Goal: Information Seeking & Learning: Check status

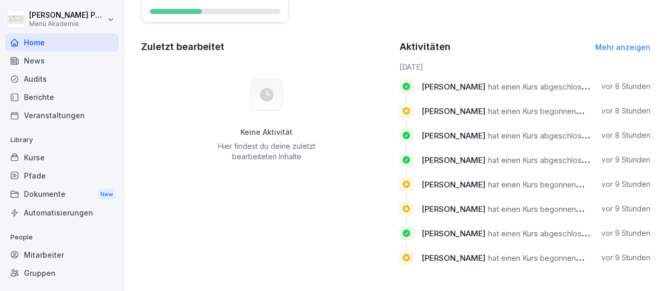
scroll to position [61, 0]
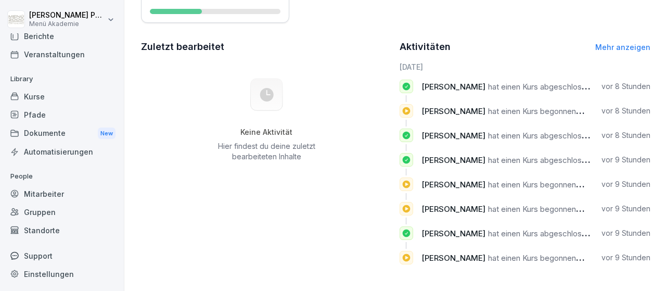
click at [39, 225] on div "Standorte" at bounding box center [61, 230] width 113 height 18
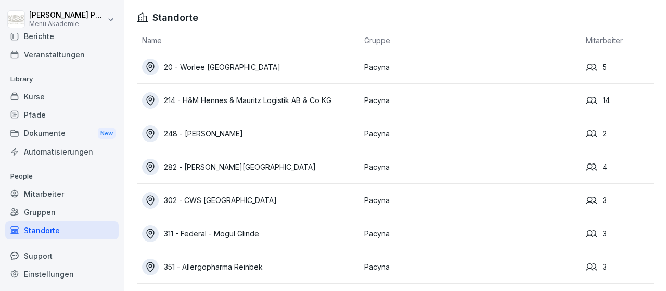
click at [220, 66] on div "20 - Worlee [GEOGRAPHIC_DATA]" at bounding box center [250, 67] width 217 height 17
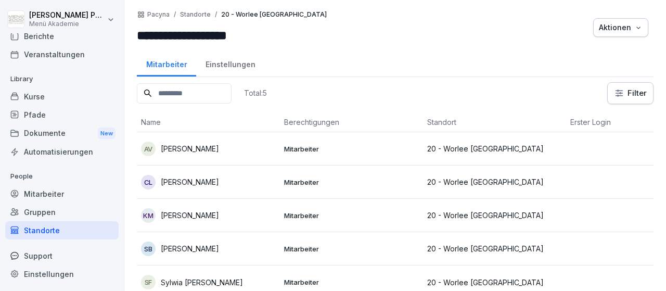
scroll to position [7, 0]
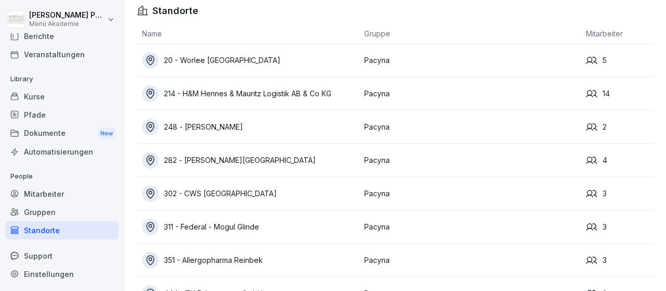
click at [235, 91] on div "214 - H&M Hennes & Mauritz Logistik AB & Co KG" at bounding box center [250, 93] width 217 height 17
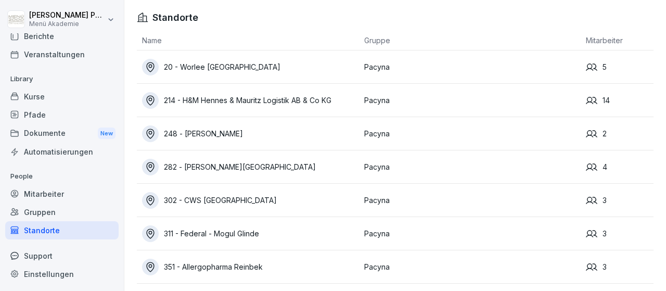
click at [239, 136] on div "248 - [PERSON_NAME]" at bounding box center [250, 133] width 217 height 17
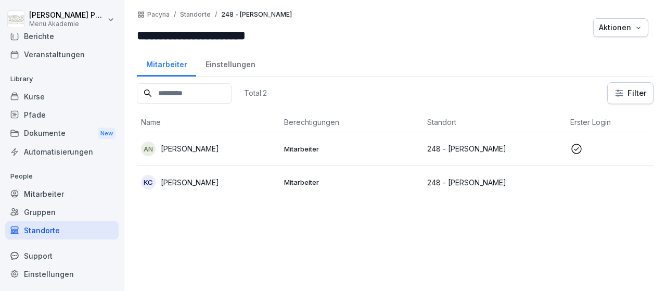
click at [200, 146] on p "Amna Al Naser" at bounding box center [190, 148] width 58 height 11
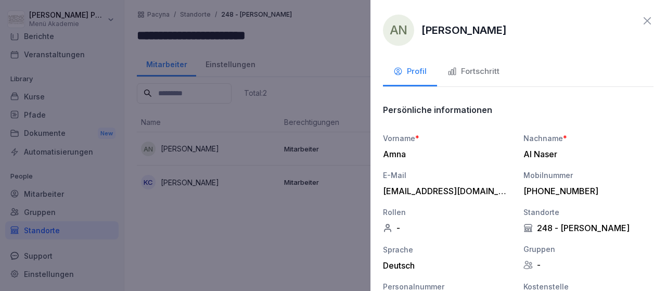
click at [490, 69] on div "Fortschritt" at bounding box center [473, 72] width 52 height 12
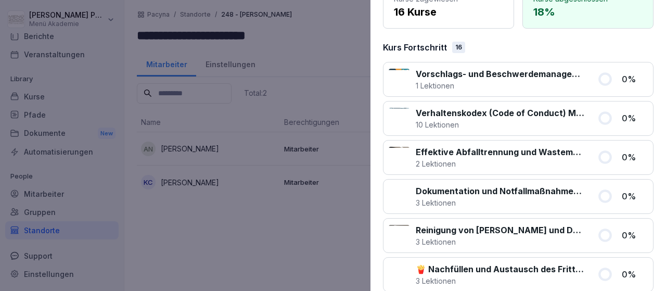
scroll to position [0, 0]
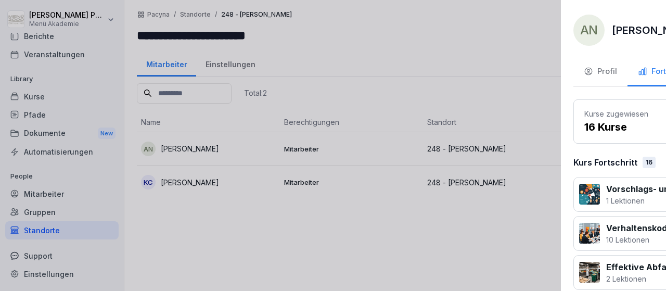
click at [273, 274] on div at bounding box center [333, 145] width 666 height 291
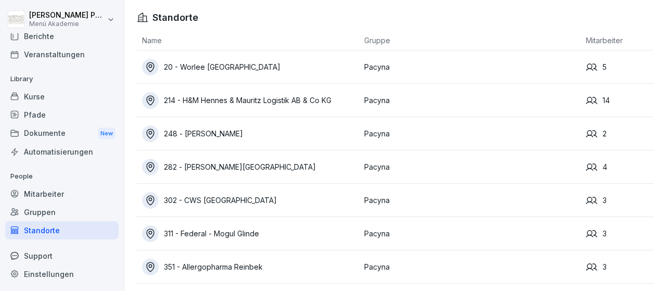
click at [222, 161] on div "282 - [GEOGRAPHIC_DATA]" at bounding box center [250, 167] width 217 height 17
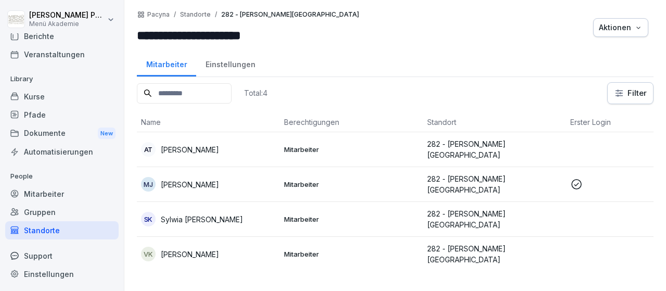
click at [213, 184] on p "Magdalena Jaskowiec" at bounding box center [190, 184] width 58 height 11
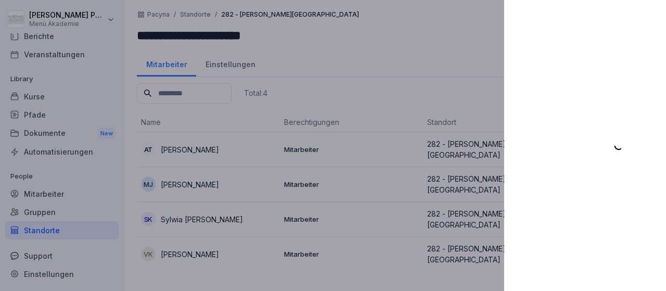
scroll to position [61, 0]
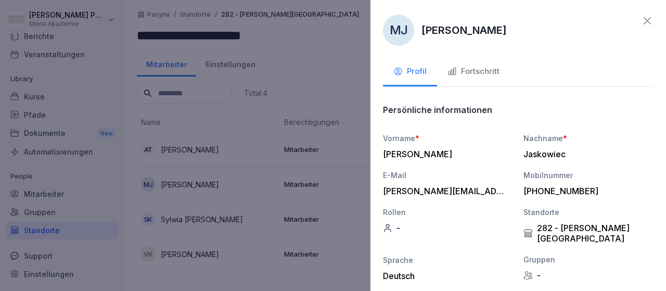
click at [481, 71] on div "Fortschritt" at bounding box center [473, 72] width 52 height 12
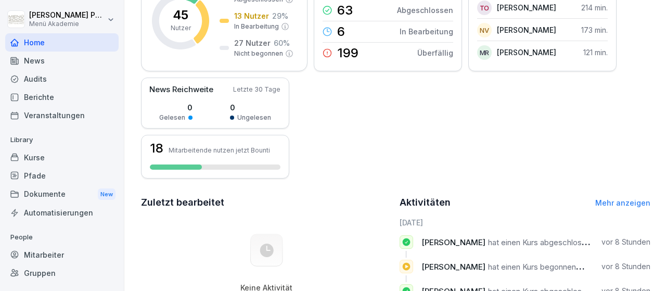
scroll to position [61, 0]
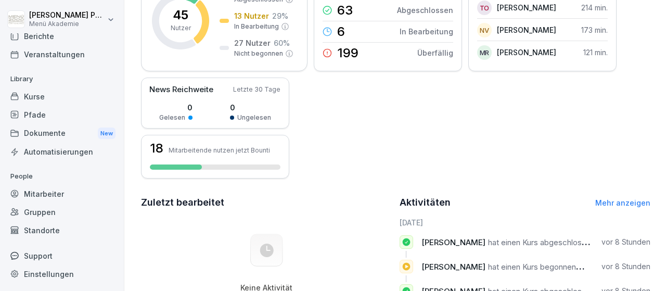
click at [55, 232] on div "Standorte" at bounding box center [61, 230] width 113 height 18
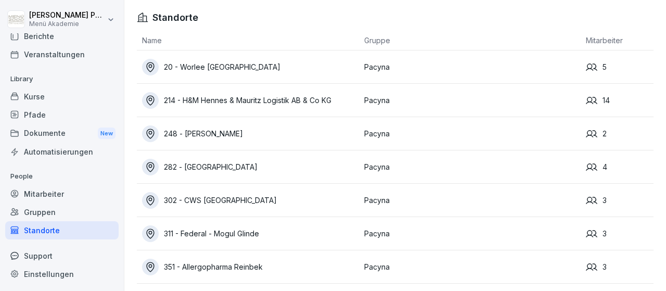
scroll to position [29, 0]
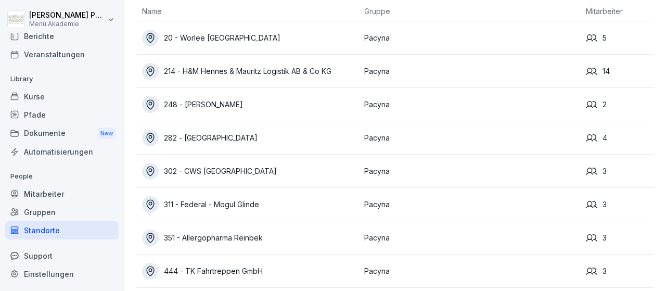
click at [226, 175] on div "302 - CWS [GEOGRAPHIC_DATA]" at bounding box center [250, 171] width 217 height 17
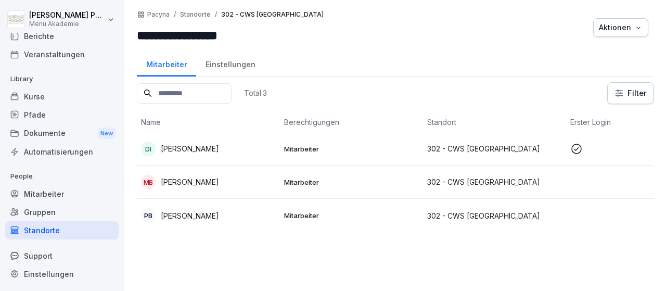
click at [204, 150] on div "DI [PERSON_NAME]" at bounding box center [208, 148] width 135 height 15
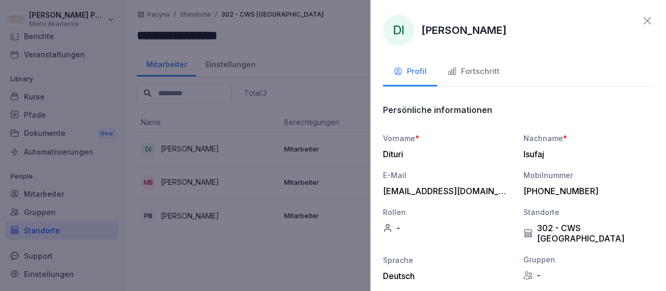
click at [480, 71] on div "Fortschritt" at bounding box center [473, 72] width 52 height 12
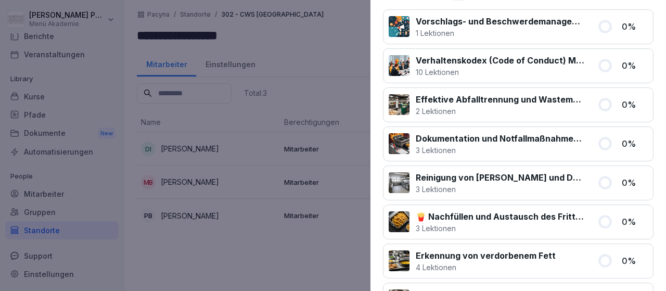
scroll to position [152, 0]
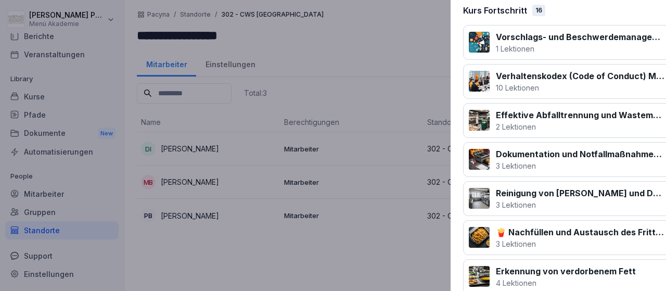
click at [316, 256] on div at bounding box center [333, 145] width 666 height 291
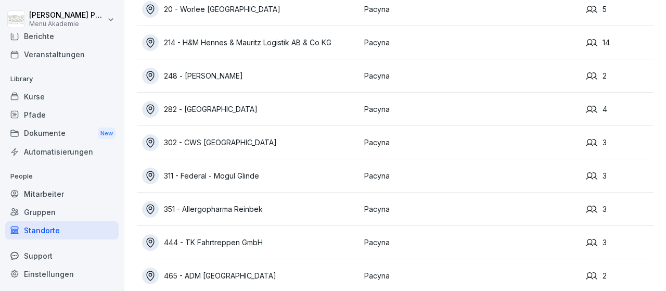
scroll to position [58, 0]
click at [251, 212] on div "351 - Allergopharma Reinbek" at bounding box center [250, 208] width 217 height 17
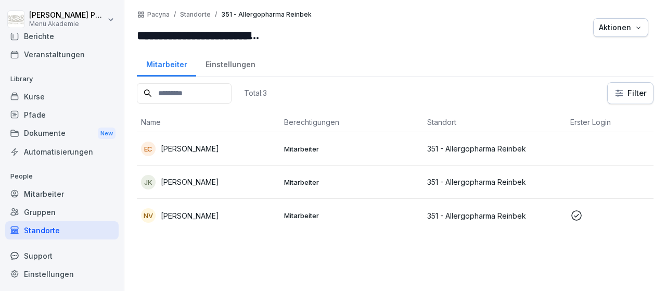
click at [199, 144] on p "[PERSON_NAME]" at bounding box center [190, 148] width 58 height 11
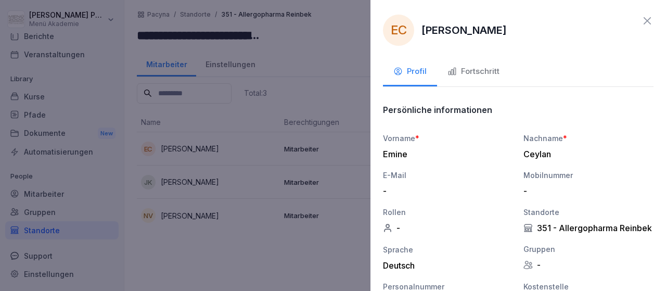
click at [488, 69] on div "Fortschritt" at bounding box center [473, 72] width 52 height 12
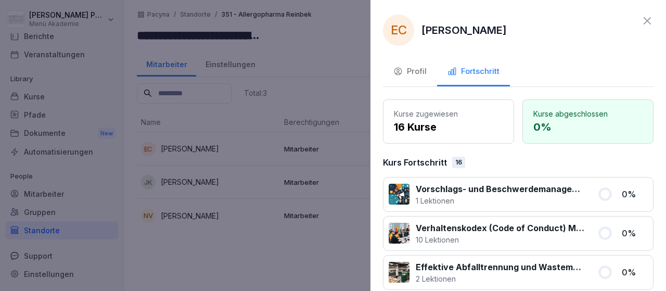
click at [644, 16] on icon at bounding box center [647, 21] width 12 height 12
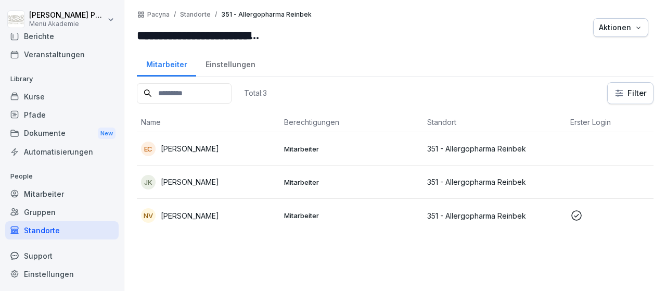
click at [219, 182] on p "[PERSON_NAME]" at bounding box center [190, 181] width 58 height 11
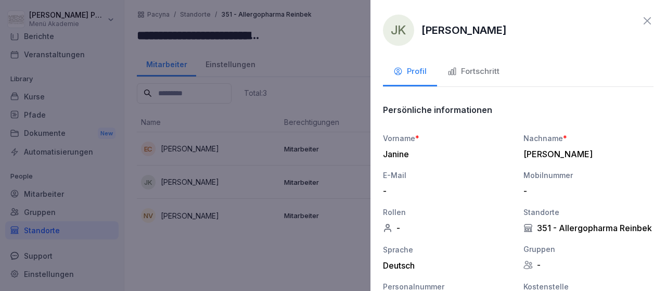
click at [486, 69] on div "Fortschritt" at bounding box center [473, 72] width 52 height 12
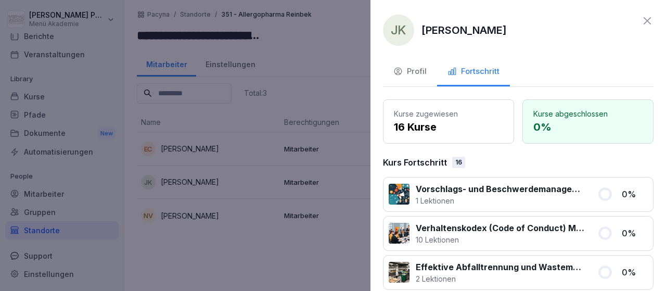
click at [649, 19] on icon at bounding box center [647, 21] width 12 height 12
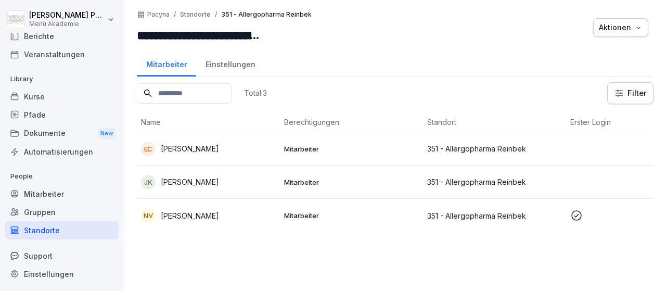
click at [189, 218] on p "[PERSON_NAME]" at bounding box center [190, 215] width 58 height 11
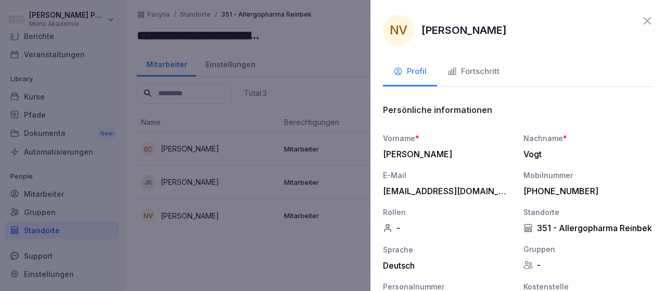
click at [468, 76] on div "Fortschritt" at bounding box center [473, 72] width 52 height 12
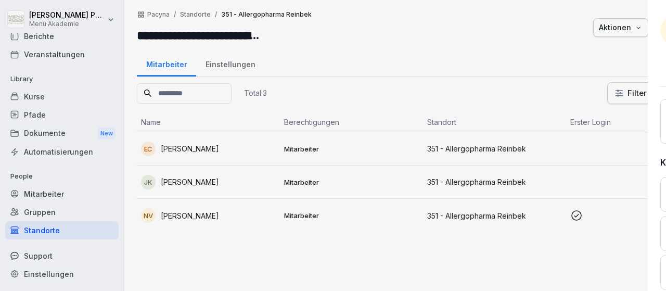
click at [304, 253] on div at bounding box center [333, 145] width 666 height 291
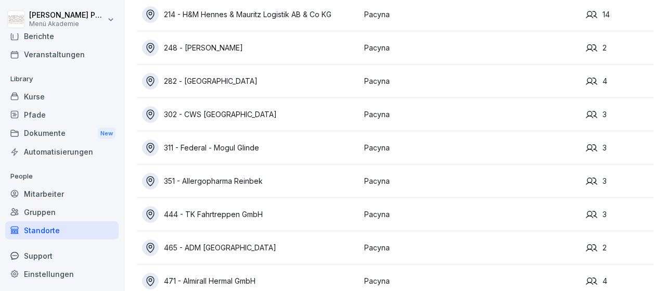
scroll to position [102, 0]
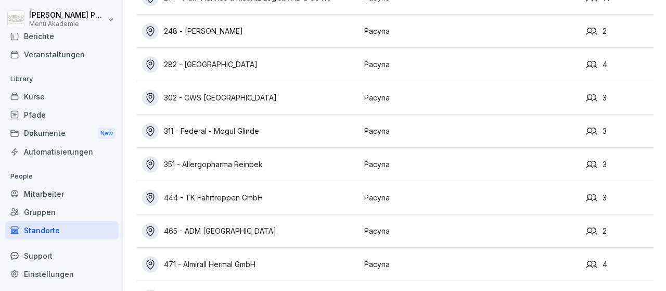
click at [241, 129] on div "311 - Federal - Mogul Glinde" at bounding box center [250, 131] width 217 height 17
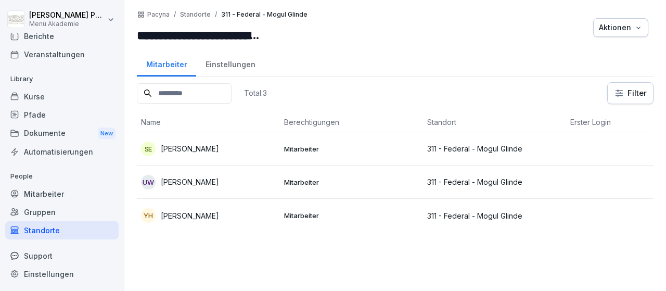
click at [208, 144] on p "[PERSON_NAME]" at bounding box center [190, 148] width 58 height 11
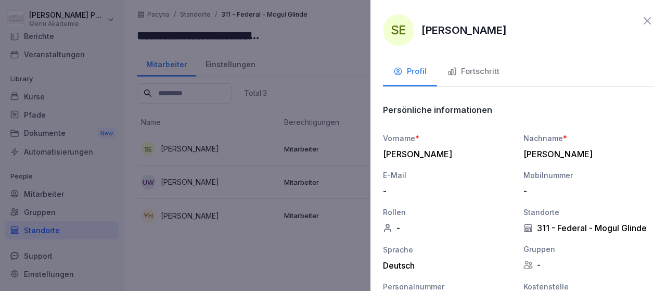
click at [469, 70] on div "Fortschritt" at bounding box center [473, 72] width 52 height 12
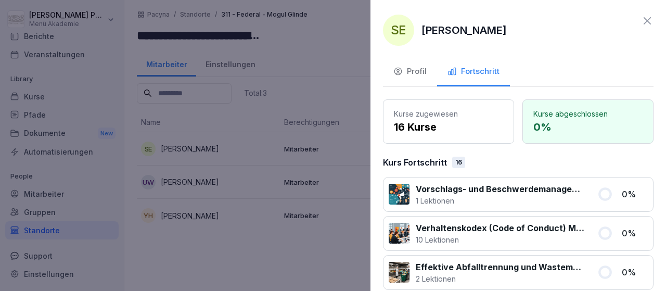
click at [649, 19] on icon at bounding box center [647, 21] width 12 height 12
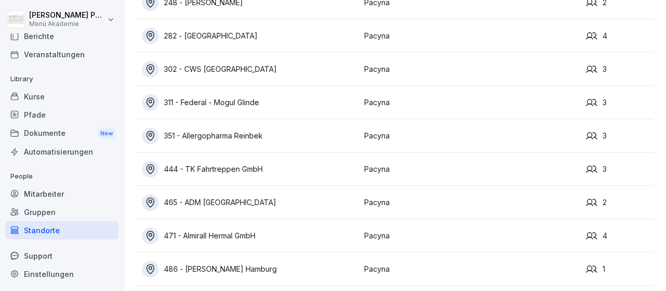
scroll to position [134, 0]
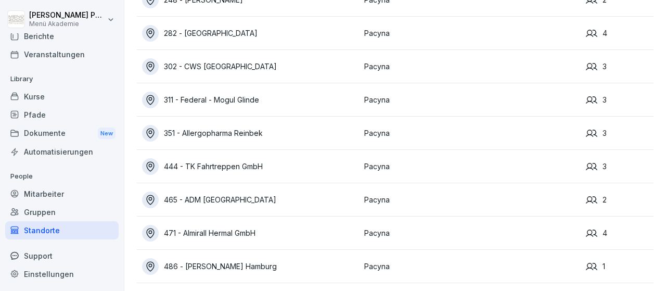
click at [255, 165] on div "444 - TK Fahrtreppen GmbH" at bounding box center [250, 166] width 217 height 17
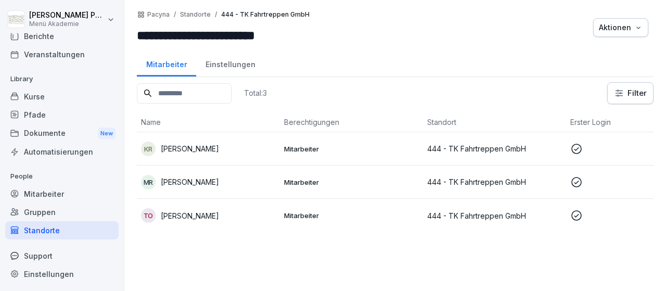
click at [219, 148] on p "[PERSON_NAME]" at bounding box center [190, 148] width 58 height 11
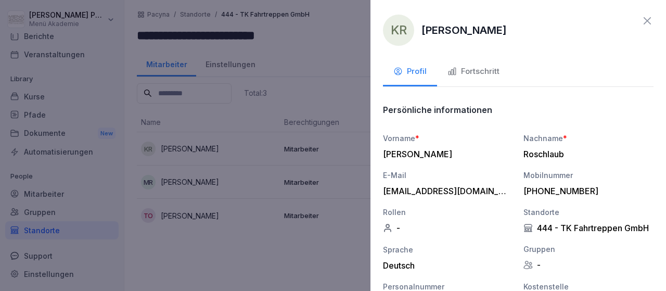
click at [454, 70] on icon "button" at bounding box center [451, 71] width 9 height 9
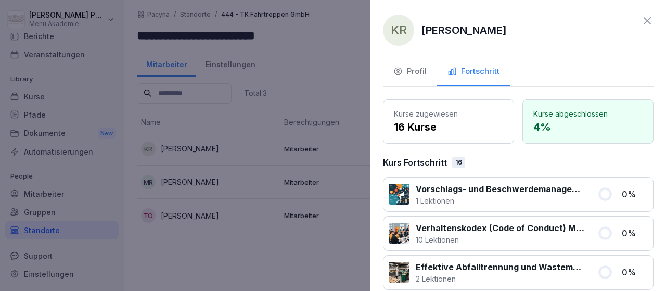
click at [644, 19] on icon at bounding box center [647, 21] width 12 height 12
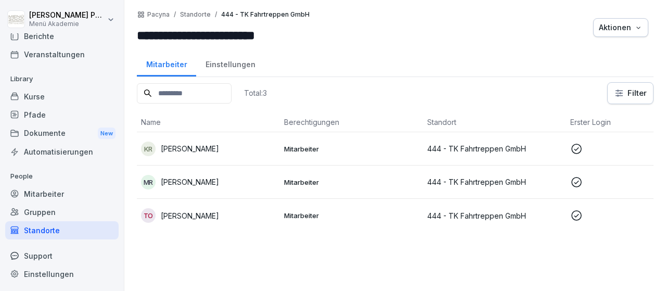
click at [196, 183] on p "[PERSON_NAME]" at bounding box center [190, 181] width 58 height 11
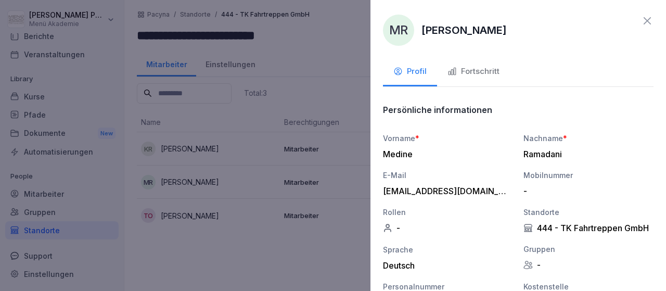
click at [481, 77] on button "Fortschritt" at bounding box center [473, 72] width 73 height 28
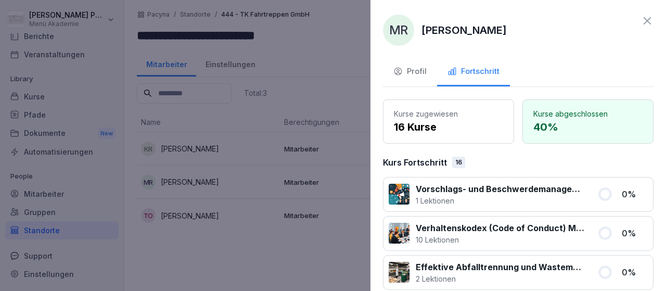
click at [645, 22] on icon at bounding box center [646, 20] width 7 height 7
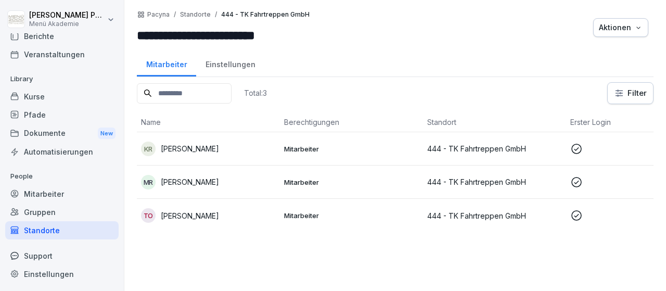
click at [244, 213] on div "TO [PERSON_NAME]" at bounding box center [208, 215] width 135 height 15
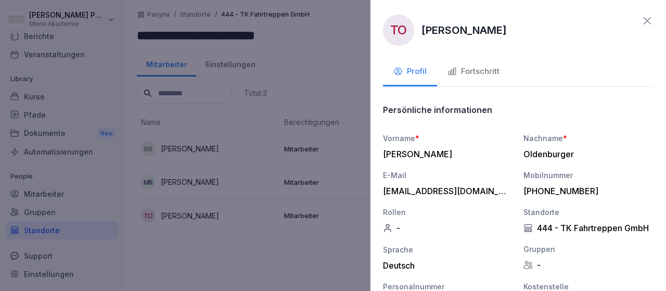
click at [489, 72] on div "Fortschritt" at bounding box center [473, 72] width 52 height 12
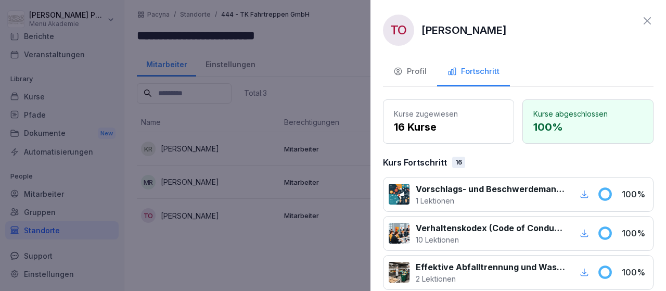
click at [645, 16] on icon at bounding box center [647, 21] width 12 height 12
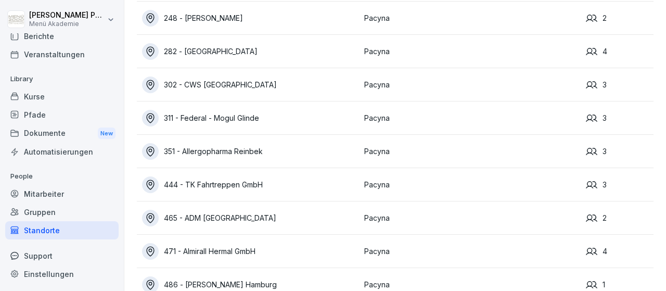
scroll to position [114, 0]
click at [186, 219] on div "465 - ADM [GEOGRAPHIC_DATA]" at bounding box center [250, 219] width 217 height 17
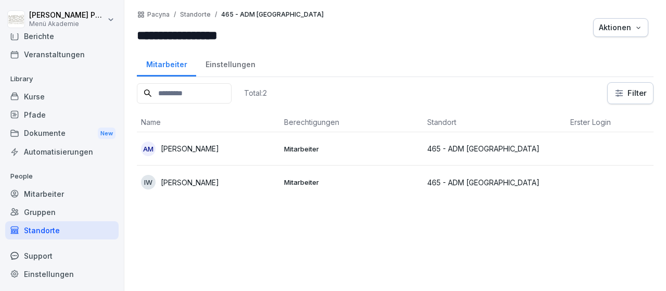
click at [184, 149] on p "[PERSON_NAME]" at bounding box center [190, 148] width 58 height 11
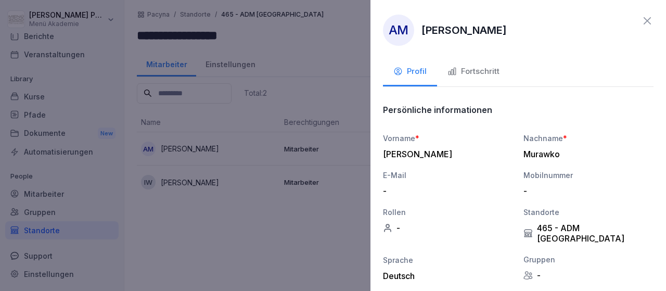
click at [457, 70] on div "Fortschritt" at bounding box center [473, 72] width 52 height 12
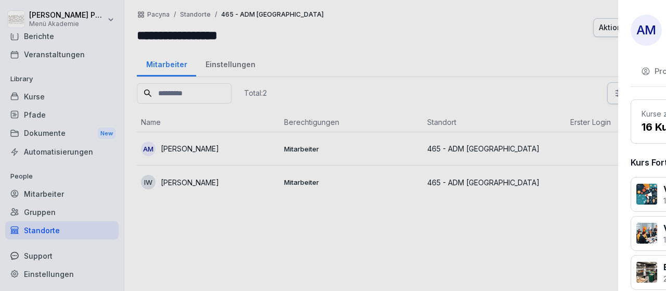
click at [226, 177] on div at bounding box center [333, 145] width 666 height 291
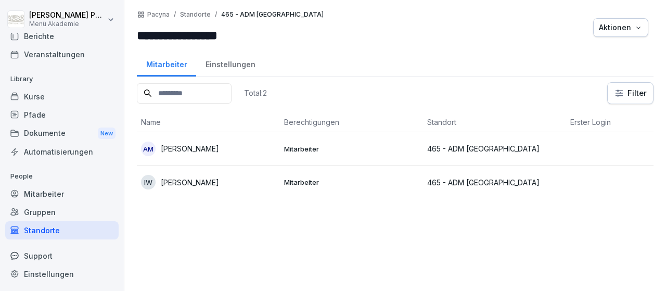
click at [219, 177] on p "[PERSON_NAME]" at bounding box center [190, 182] width 58 height 11
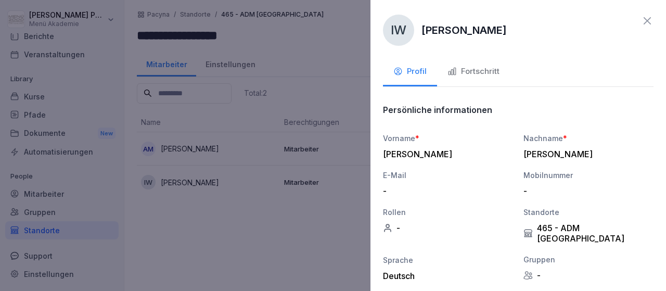
click at [462, 71] on div "Fortschritt" at bounding box center [473, 72] width 52 height 12
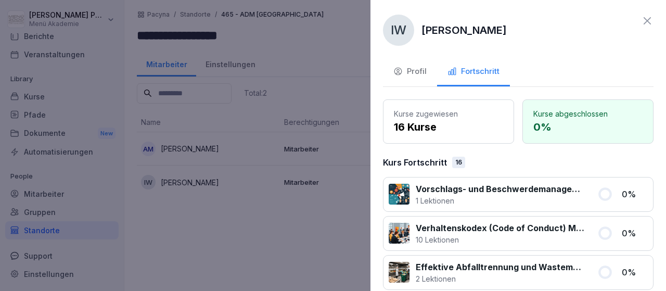
click at [643, 21] on icon at bounding box center [647, 21] width 12 height 12
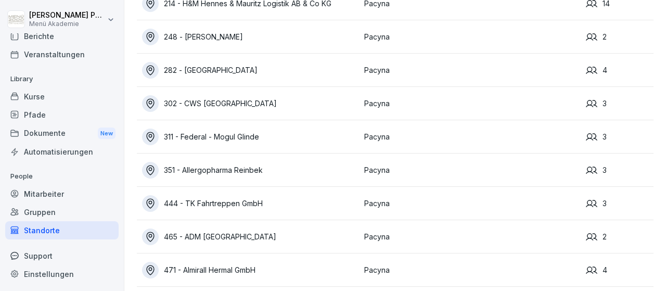
scroll to position [134, 0]
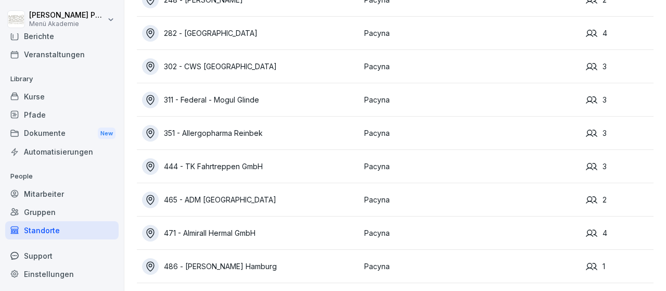
click at [242, 237] on div "471 - Almirall Hermal GmbH" at bounding box center [250, 233] width 217 height 17
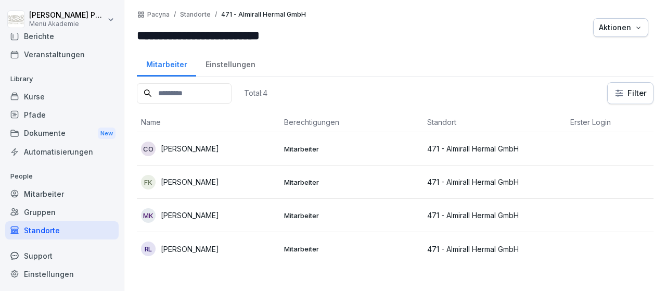
click at [199, 251] on p "[PERSON_NAME]" at bounding box center [190, 248] width 58 height 11
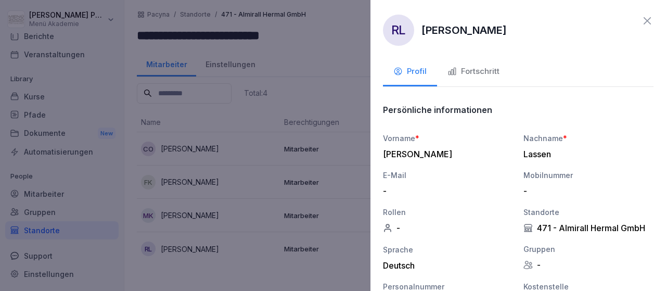
click at [643, 17] on icon at bounding box center [647, 21] width 12 height 12
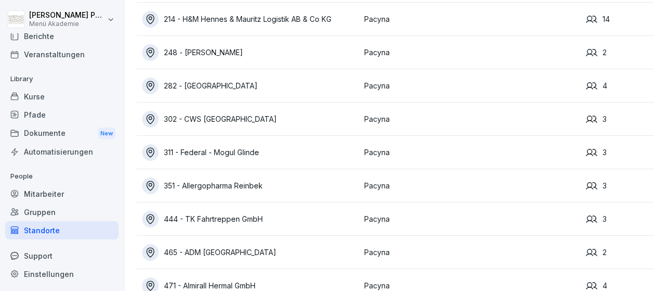
scroll to position [134, 0]
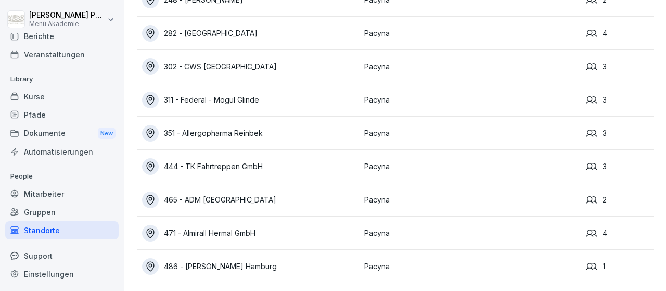
click at [228, 262] on div "486 - [PERSON_NAME] Hamburg" at bounding box center [250, 266] width 217 height 17
